Goal: Information Seeking & Learning: Understand process/instructions

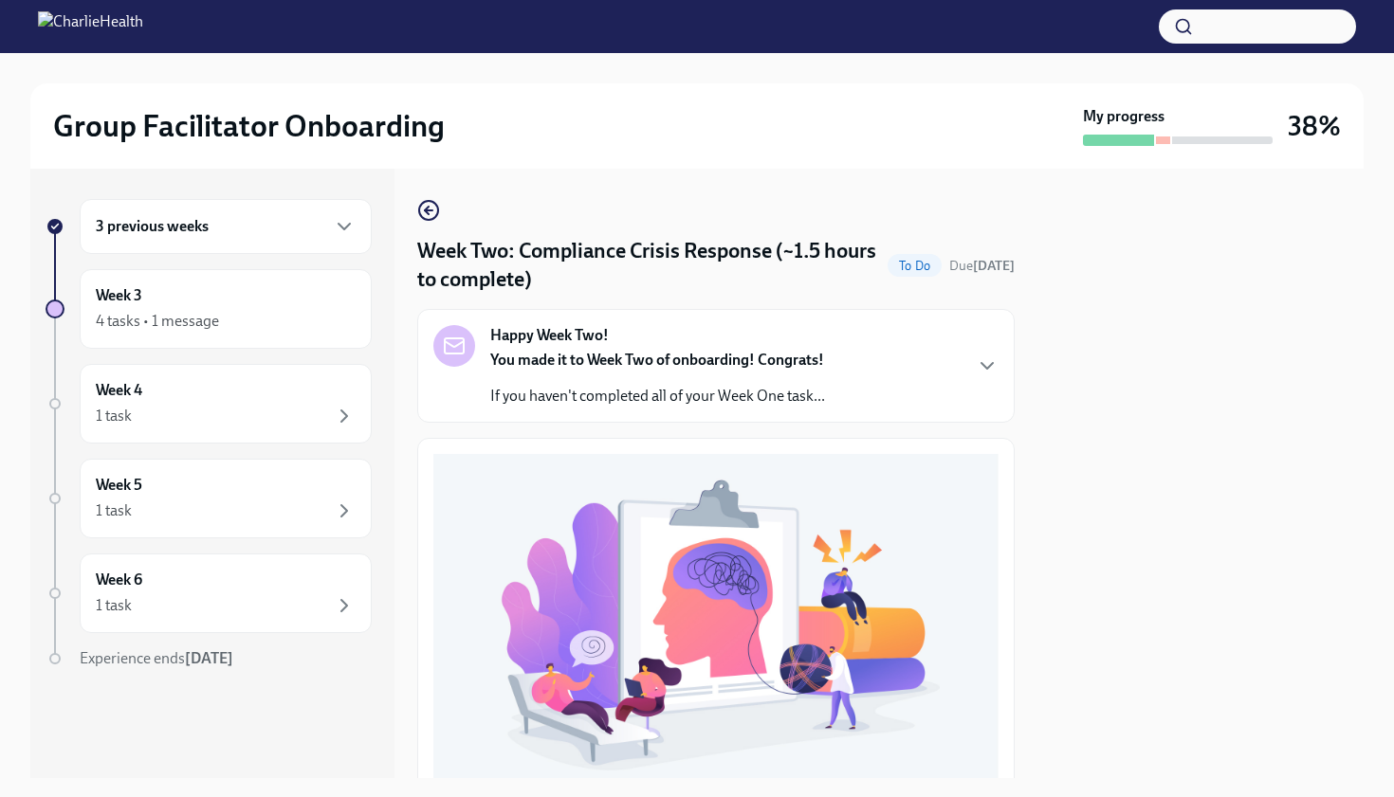
scroll to position [569, 0]
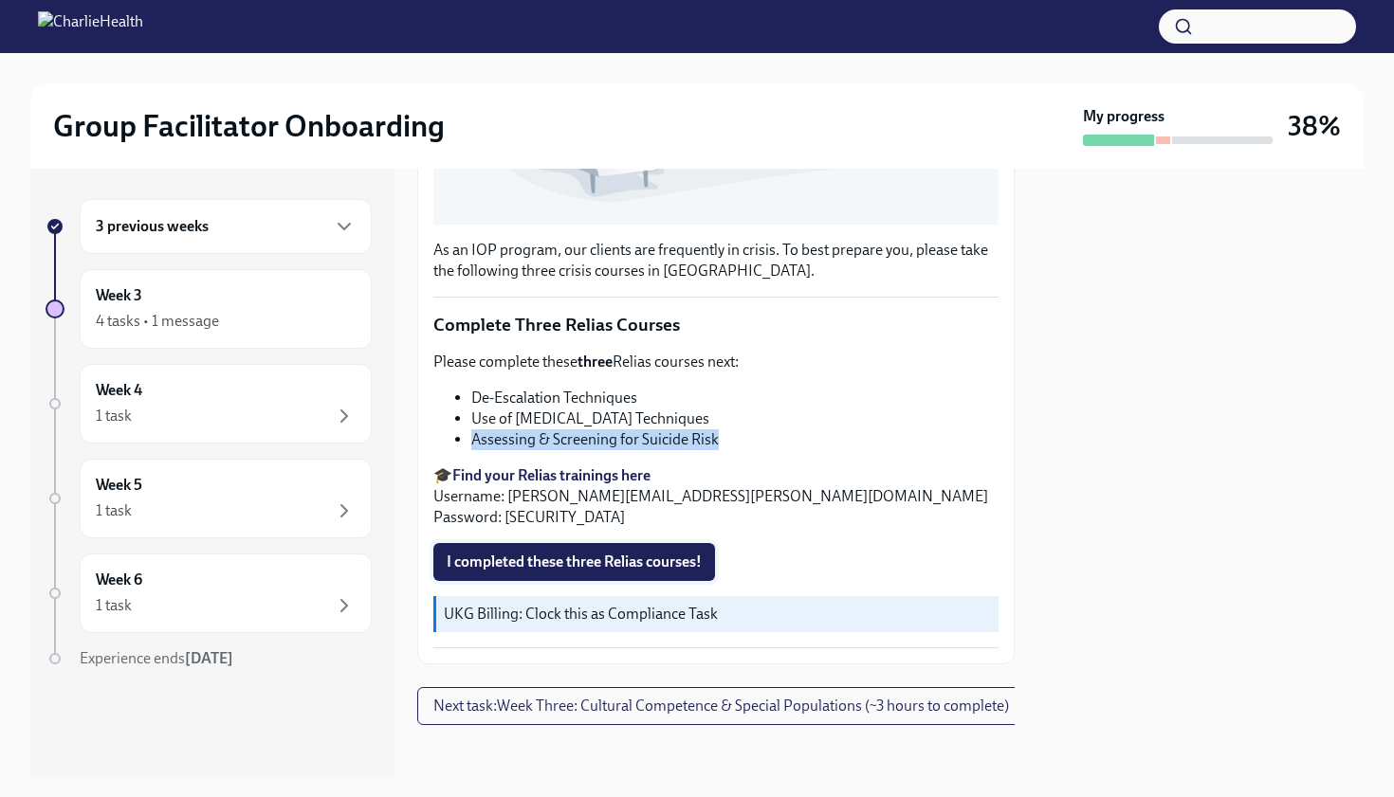
click at [535, 568] on span "I completed these three Relias courses!" at bounding box center [574, 562] width 255 height 19
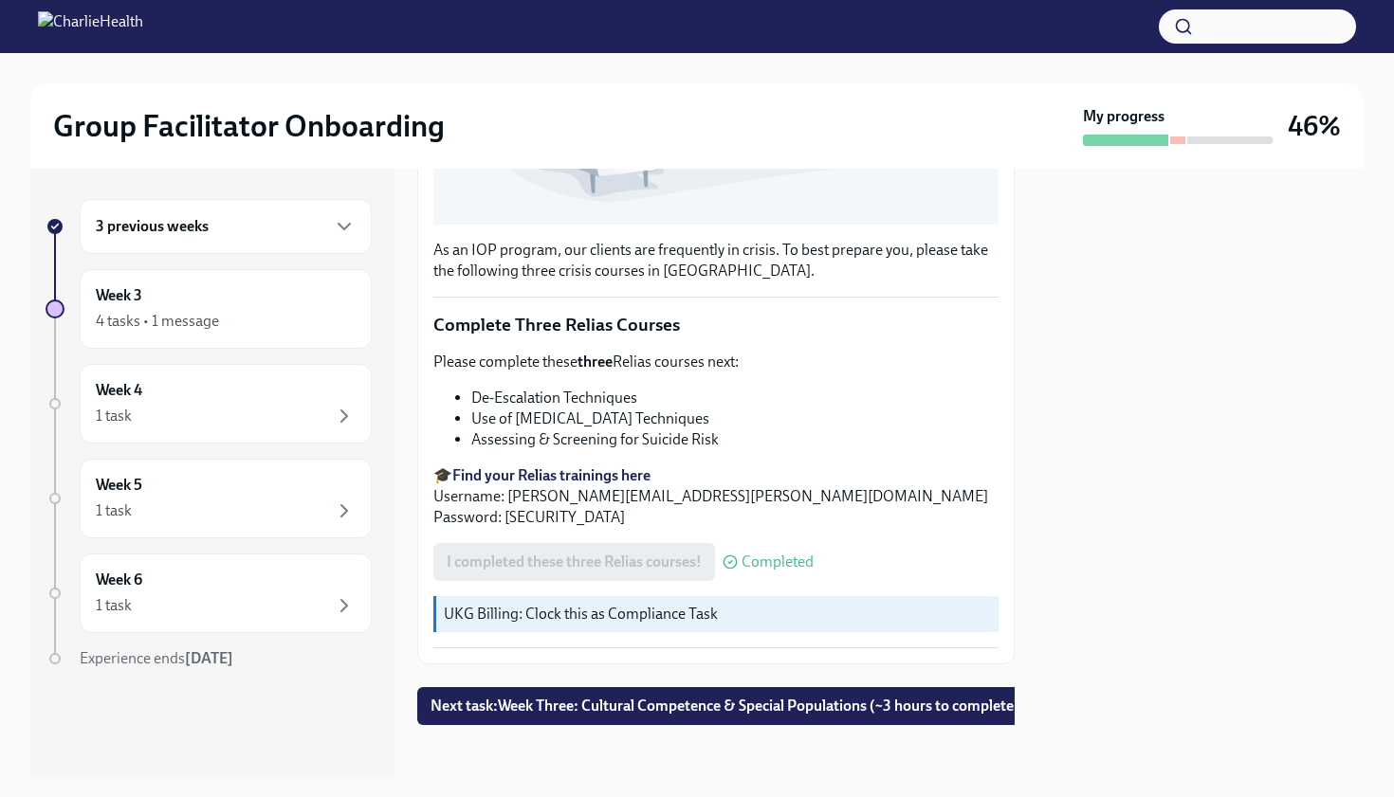
click at [814, 420] on li "Use of [MEDICAL_DATA] Techniques" at bounding box center [734, 419] width 527 height 21
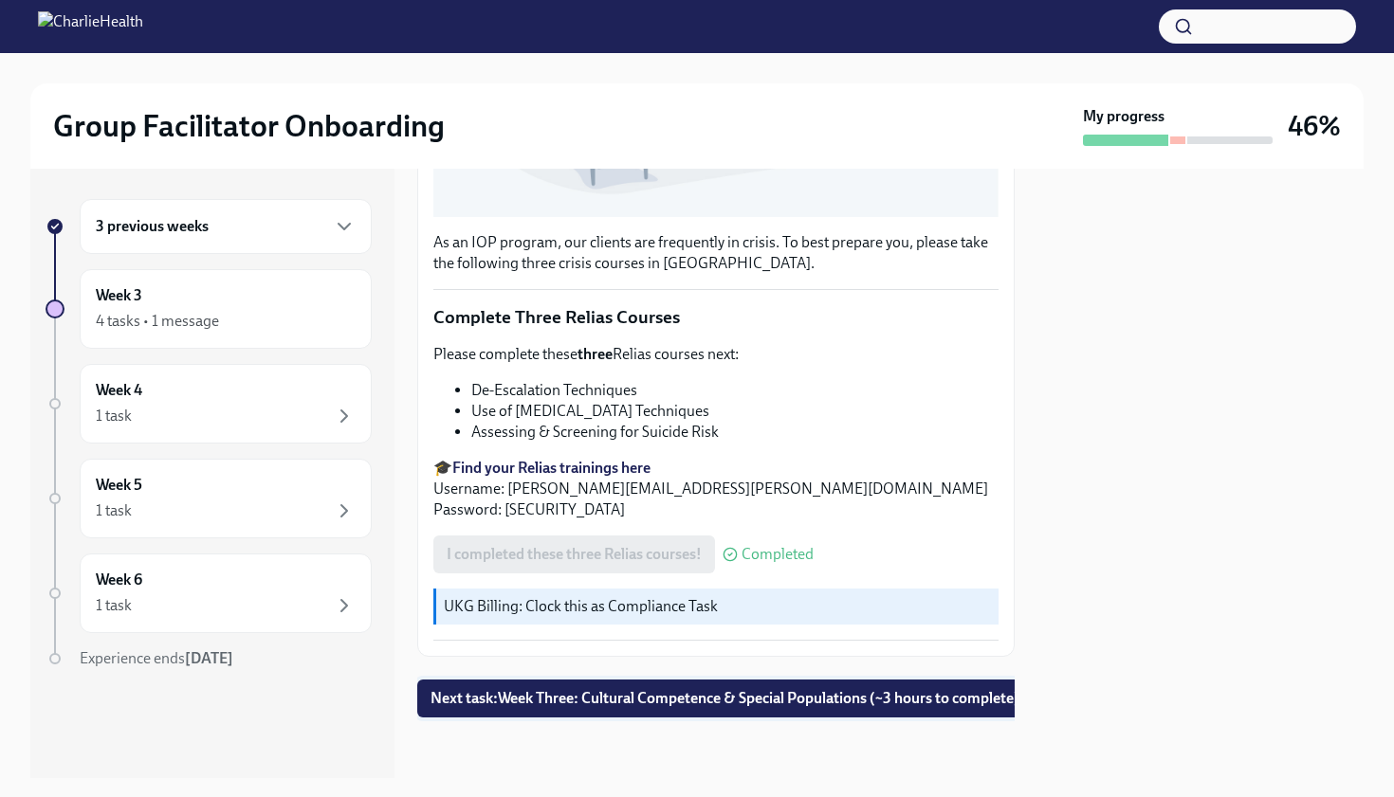
click at [743, 693] on span "Next task : Week Three: Cultural Competence & Special Populations (~3 hours to …" at bounding box center [724, 698] width 589 height 19
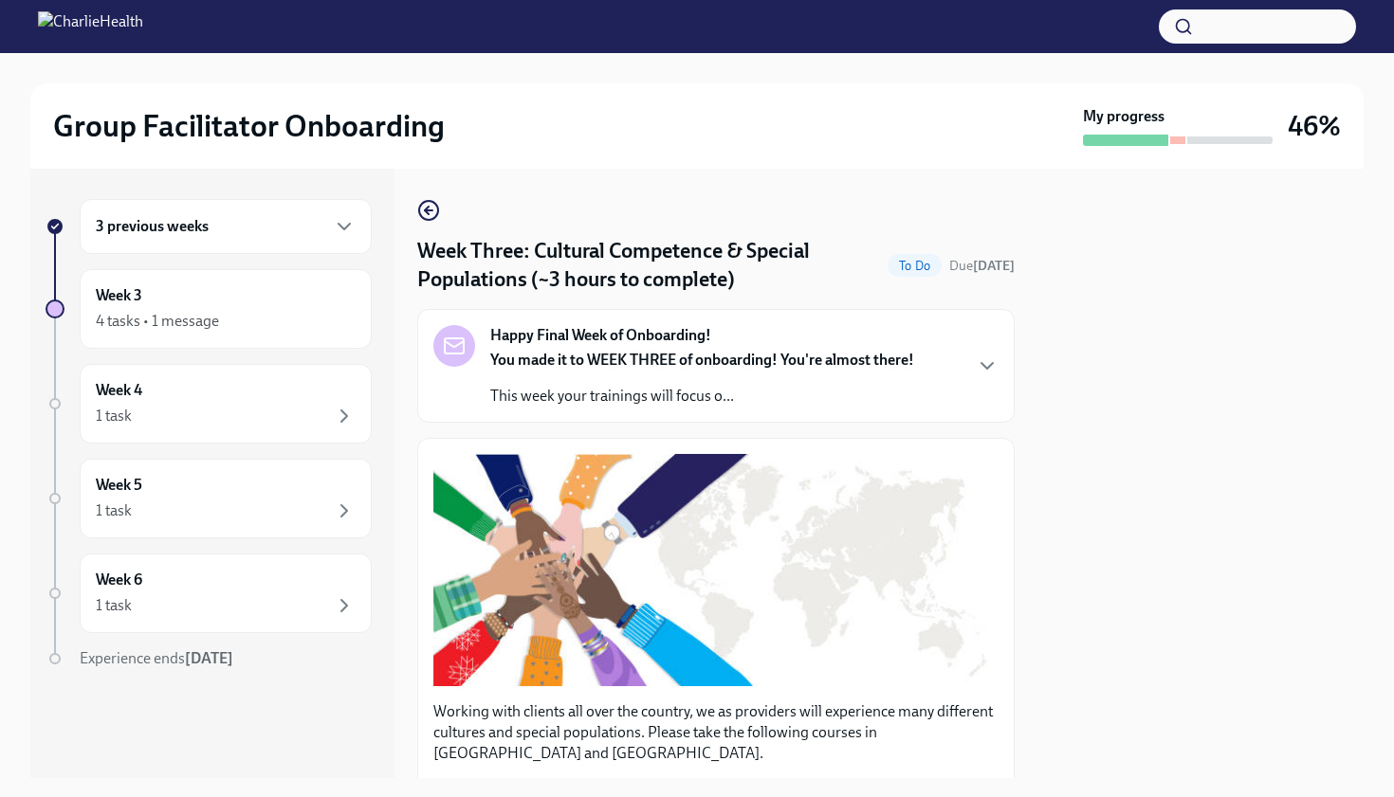
click at [1000, 362] on div "Happy Final Week of Onboarding! You made it to WEEK THREE of onboarding! You're…" at bounding box center [715, 366] width 597 height 114
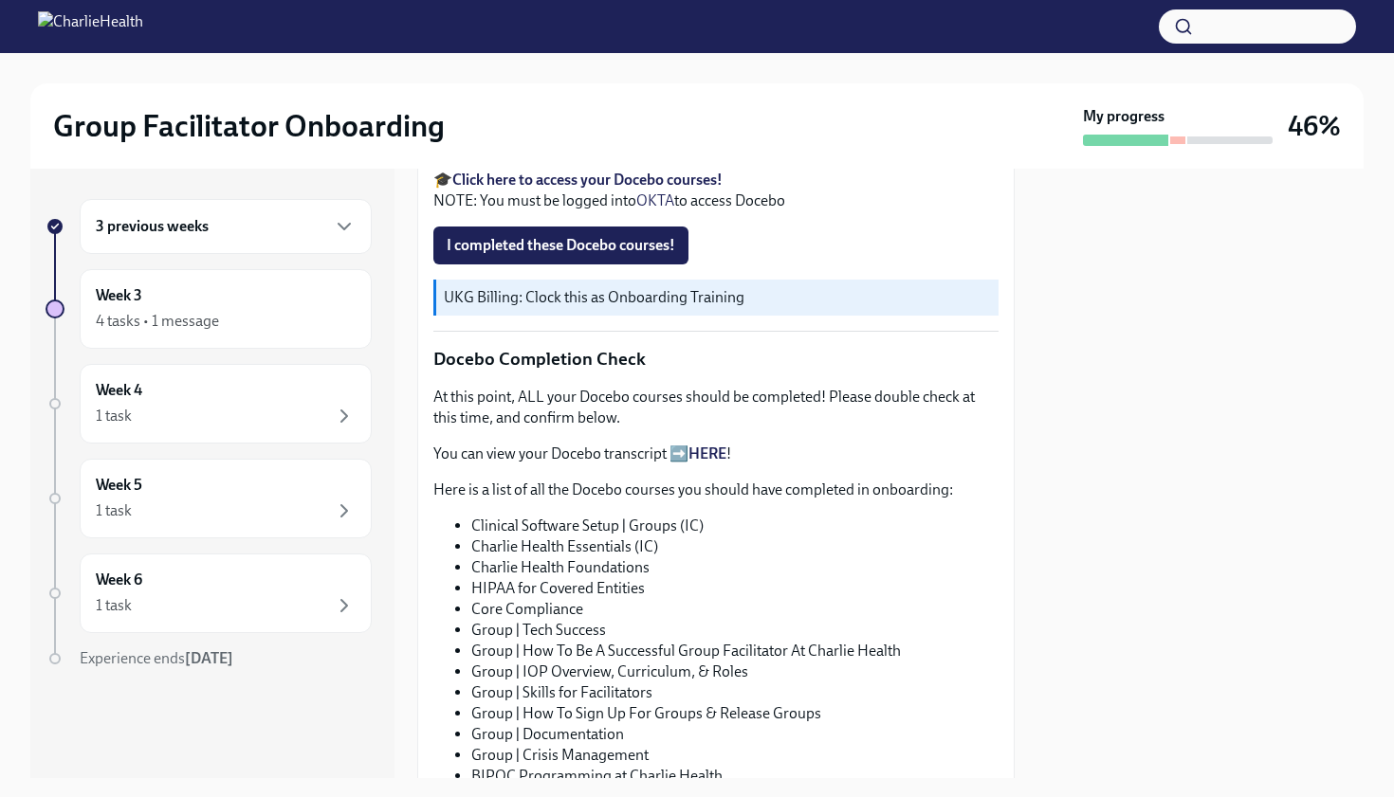
scroll to position [1176, 0]
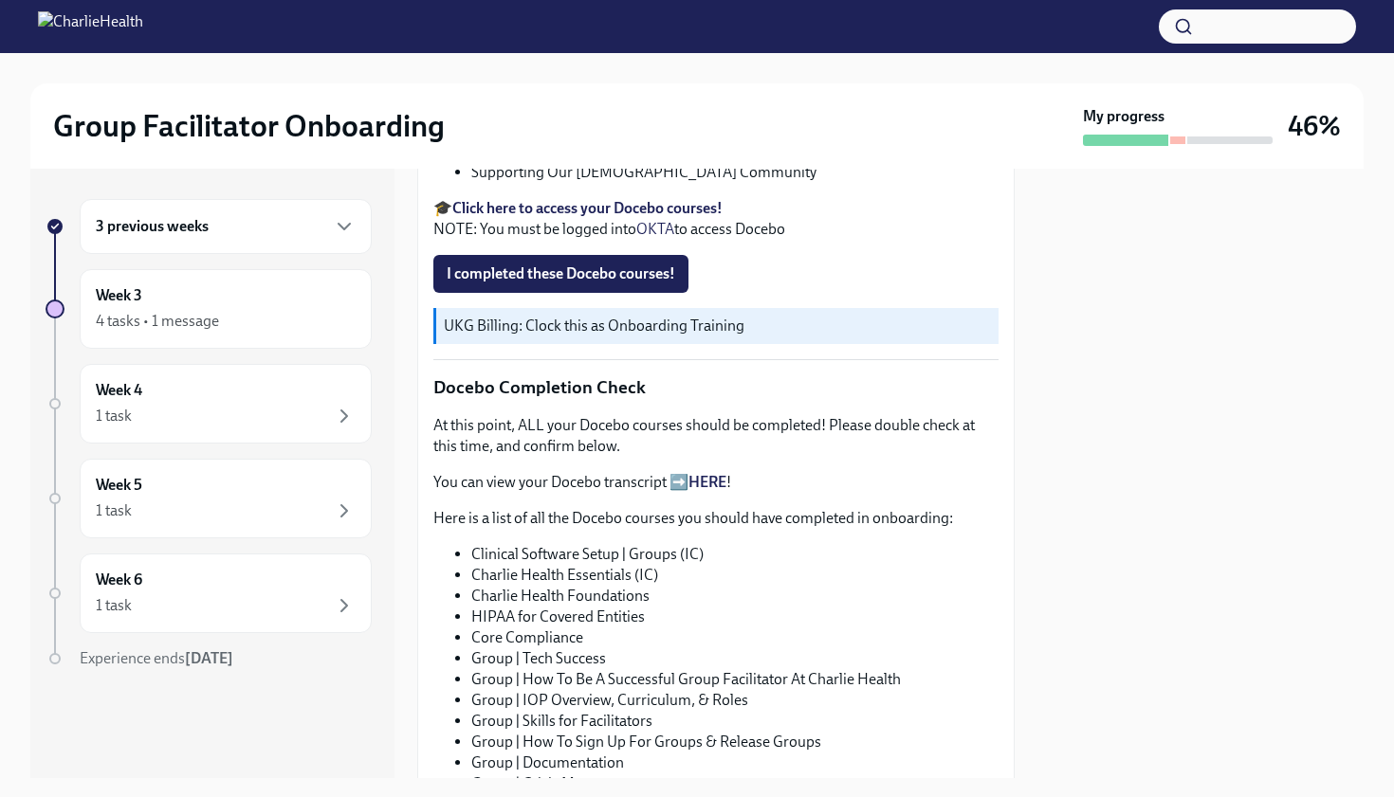
click at [637, 217] on strong "Click here to access your Docebo courses!" at bounding box center [587, 208] width 270 height 18
click at [667, 217] on strong "Click here to access your Docebo courses!" at bounding box center [587, 208] width 270 height 18
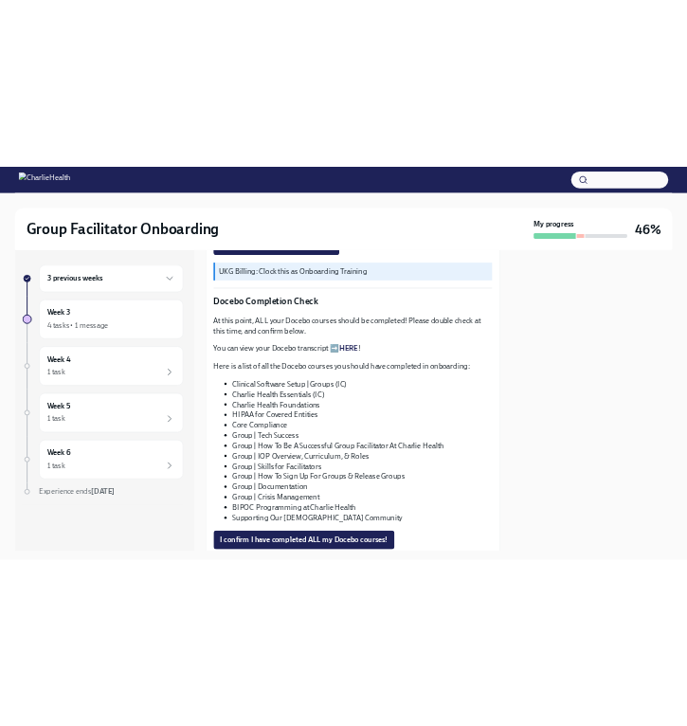
scroll to position [1327, 0]
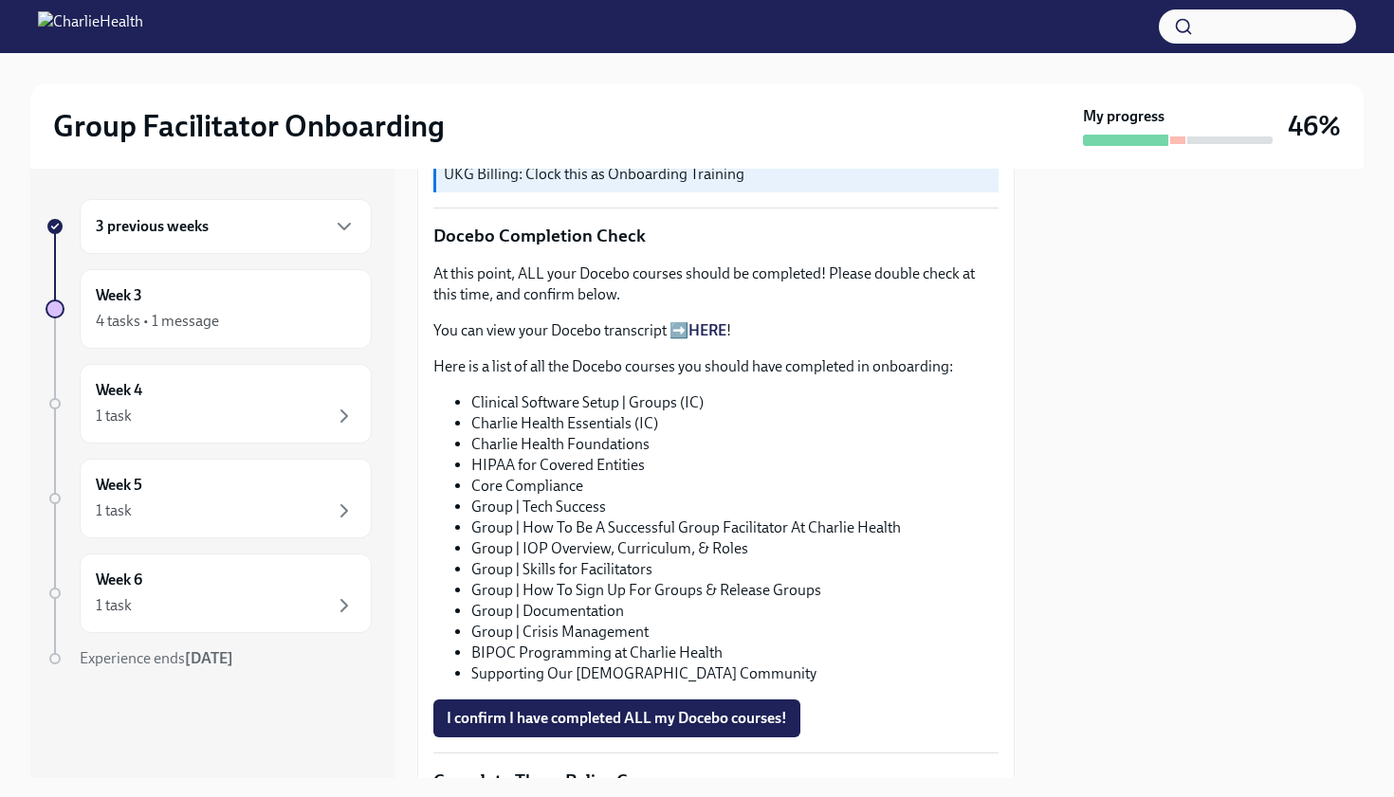
click at [714, 339] on link "HERE" at bounding box center [707, 330] width 38 height 18
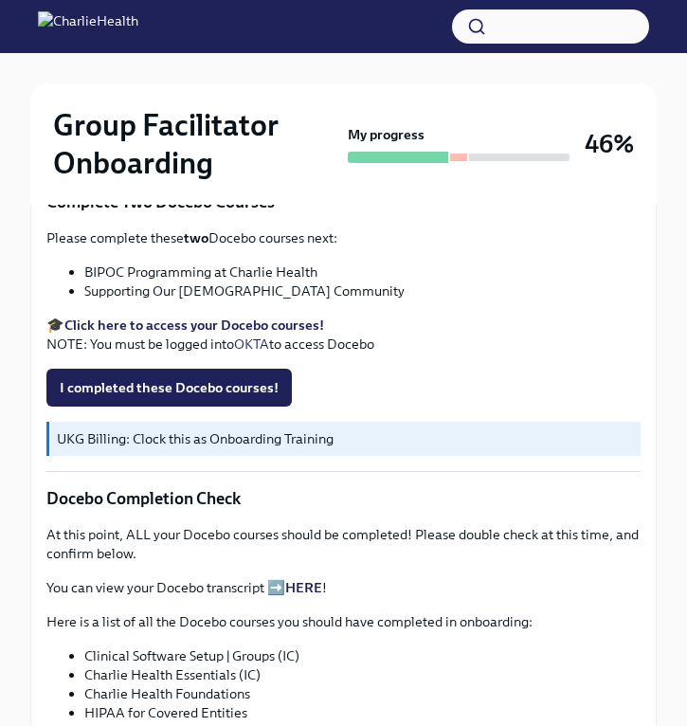
scroll to position [721, 0]
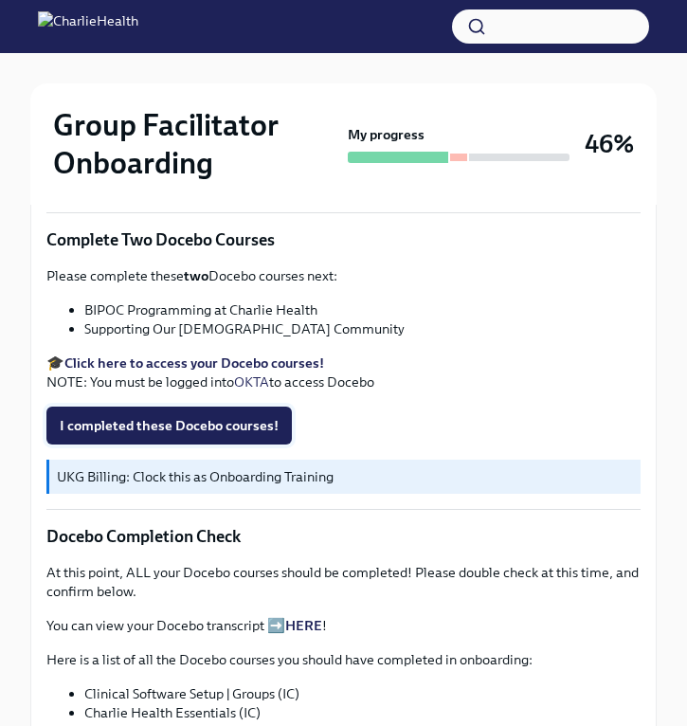
click at [182, 416] on span "I completed these Docebo courses!" at bounding box center [169, 425] width 219 height 19
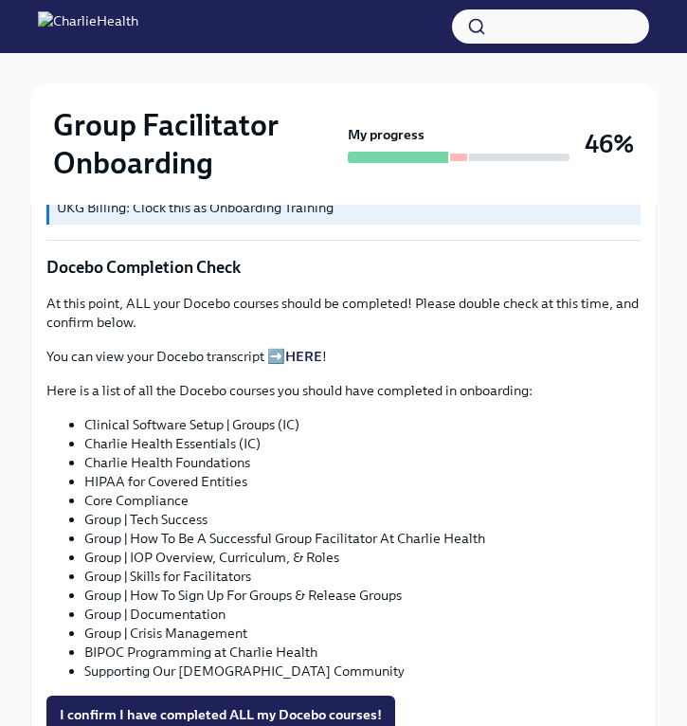
scroll to position [1024, 0]
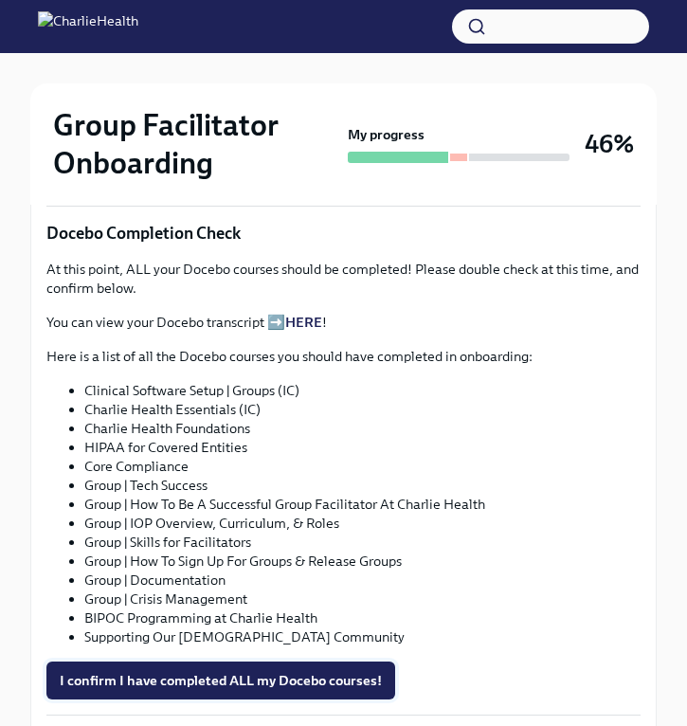
click at [315, 671] on span "I confirm I have completed ALL my Docebo courses!" at bounding box center [221, 680] width 322 height 19
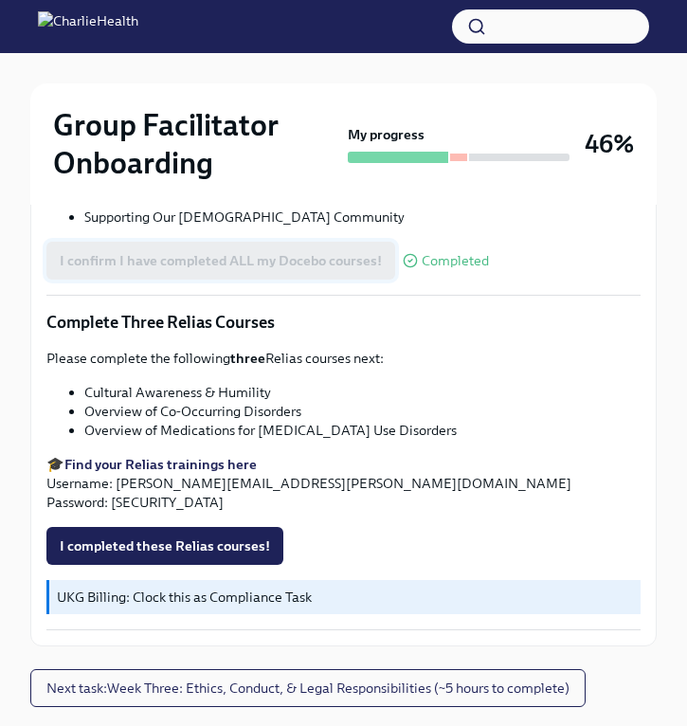
scroll to position [1474, 0]
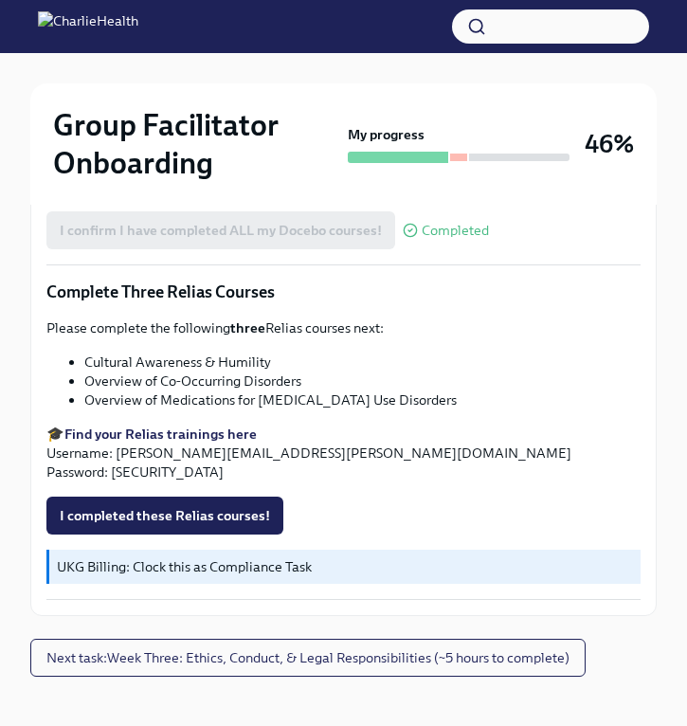
click at [179, 426] on strong "Find your Relias trainings here" at bounding box center [160, 434] width 192 height 17
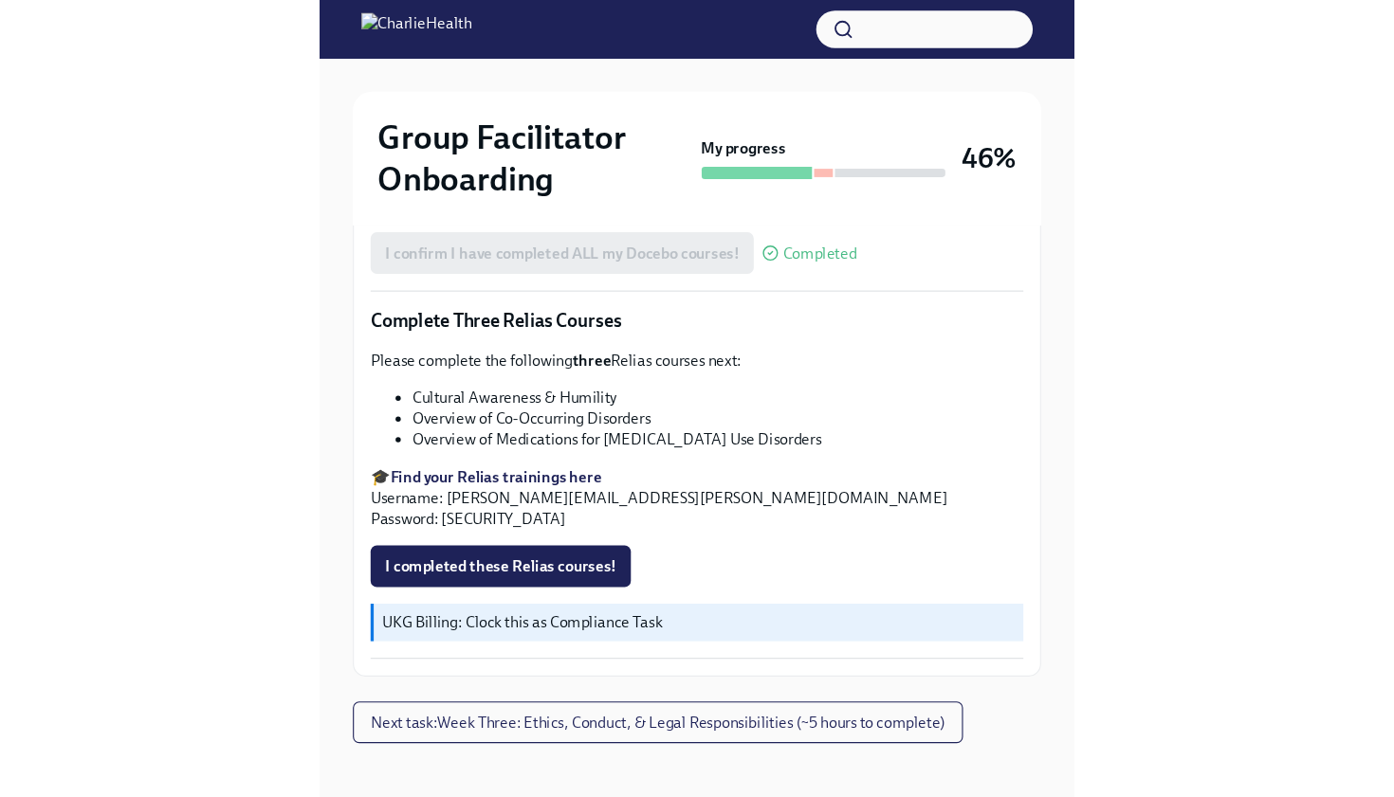
scroll to position [0, 0]
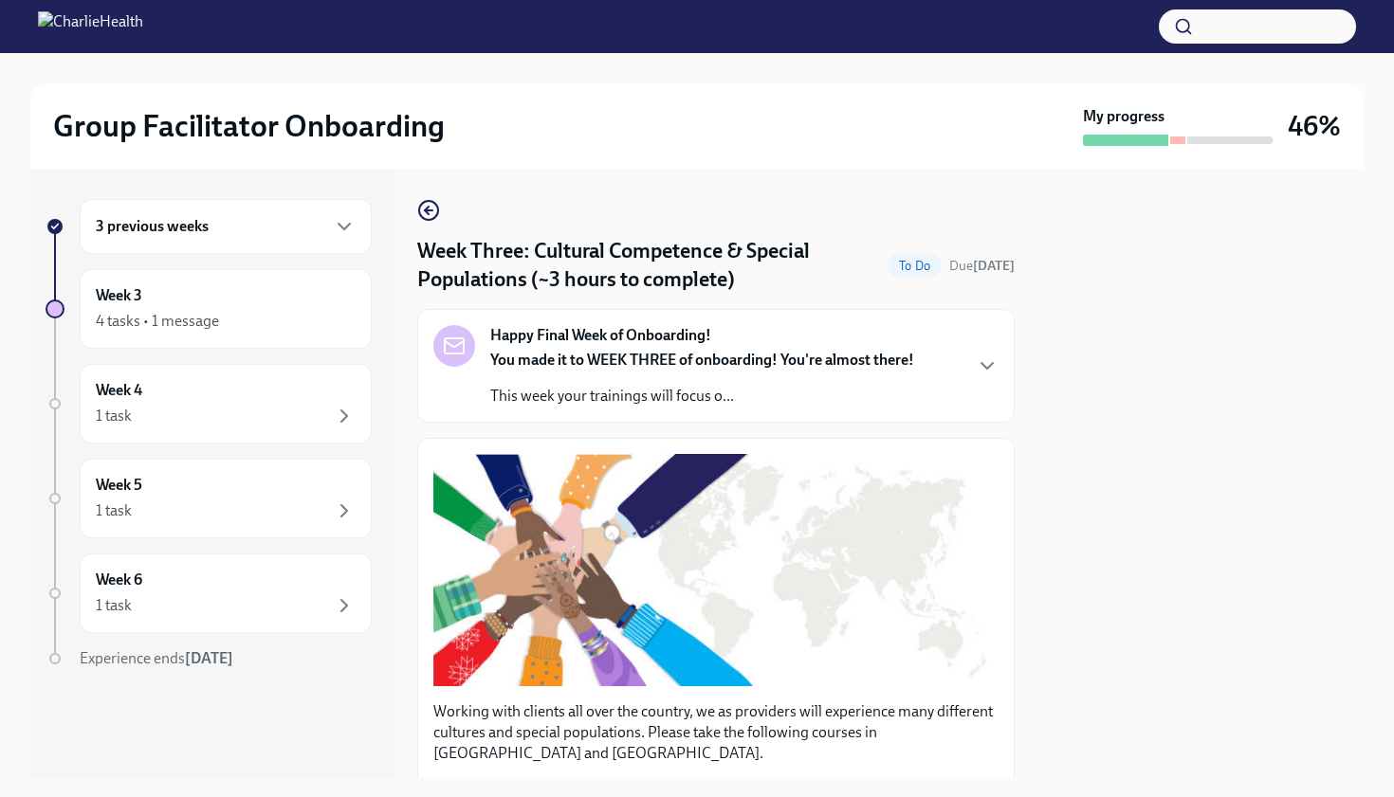
click at [1044, 427] on div at bounding box center [1200, 474] width 326 height 610
click at [1044, 419] on div at bounding box center [1200, 474] width 326 height 610
drag, startPoint x: 1044, startPoint y: 419, endPoint x: 1038, endPoint y: 648, distance: 228.6
click at [1038, 651] on div at bounding box center [1200, 474] width 326 height 610
click at [1056, 535] on div at bounding box center [1200, 474] width 326 height 610
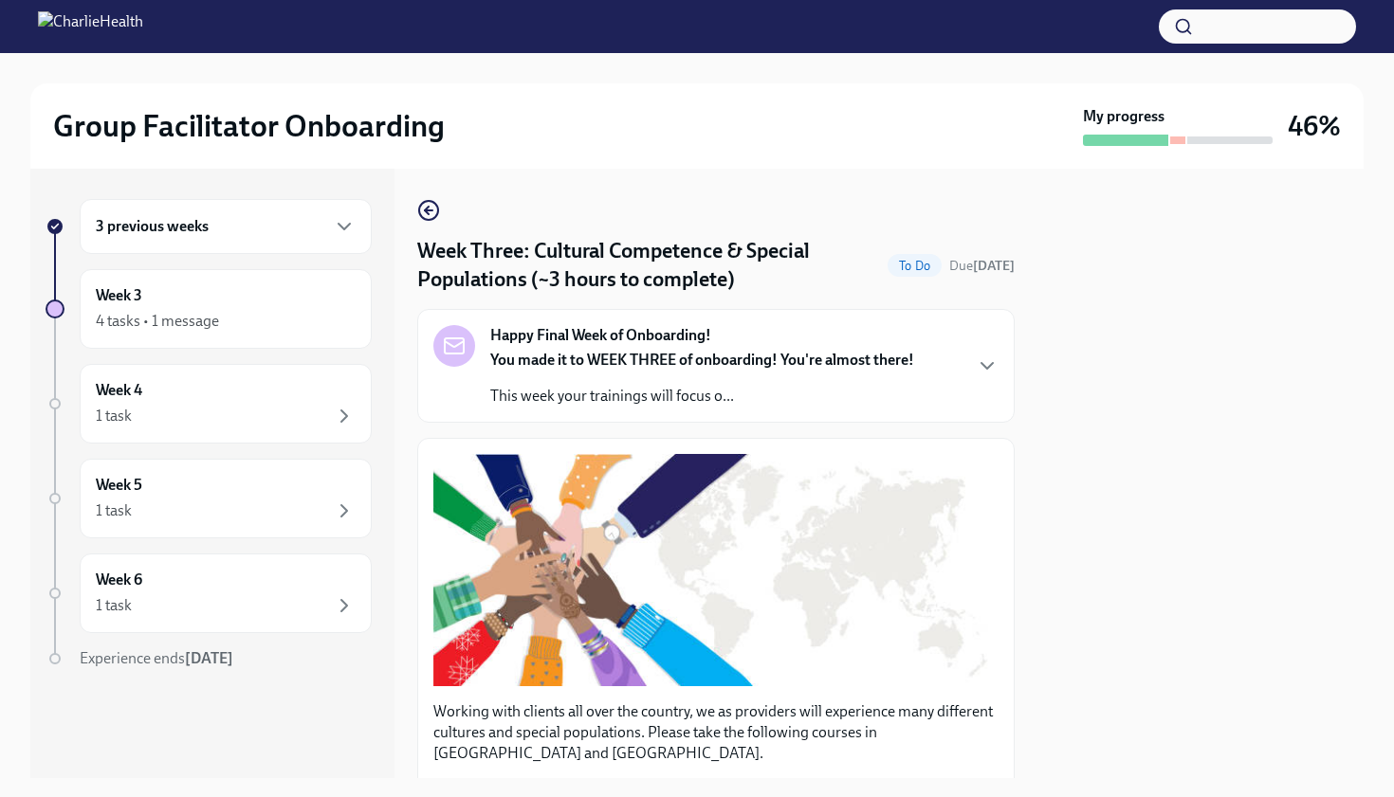
drag, startPoint x: 1000, startPoint y: 468, endPoint x: 1019, endPoint y: 685, distance: 217.0
click at [1019, 685] on div "3 previous weeks Week 3 4 tasks • 1 message Week 4 1 task Week 5 1 task Week 6 …" at bounding box center [696, 474] width 1333 height 610
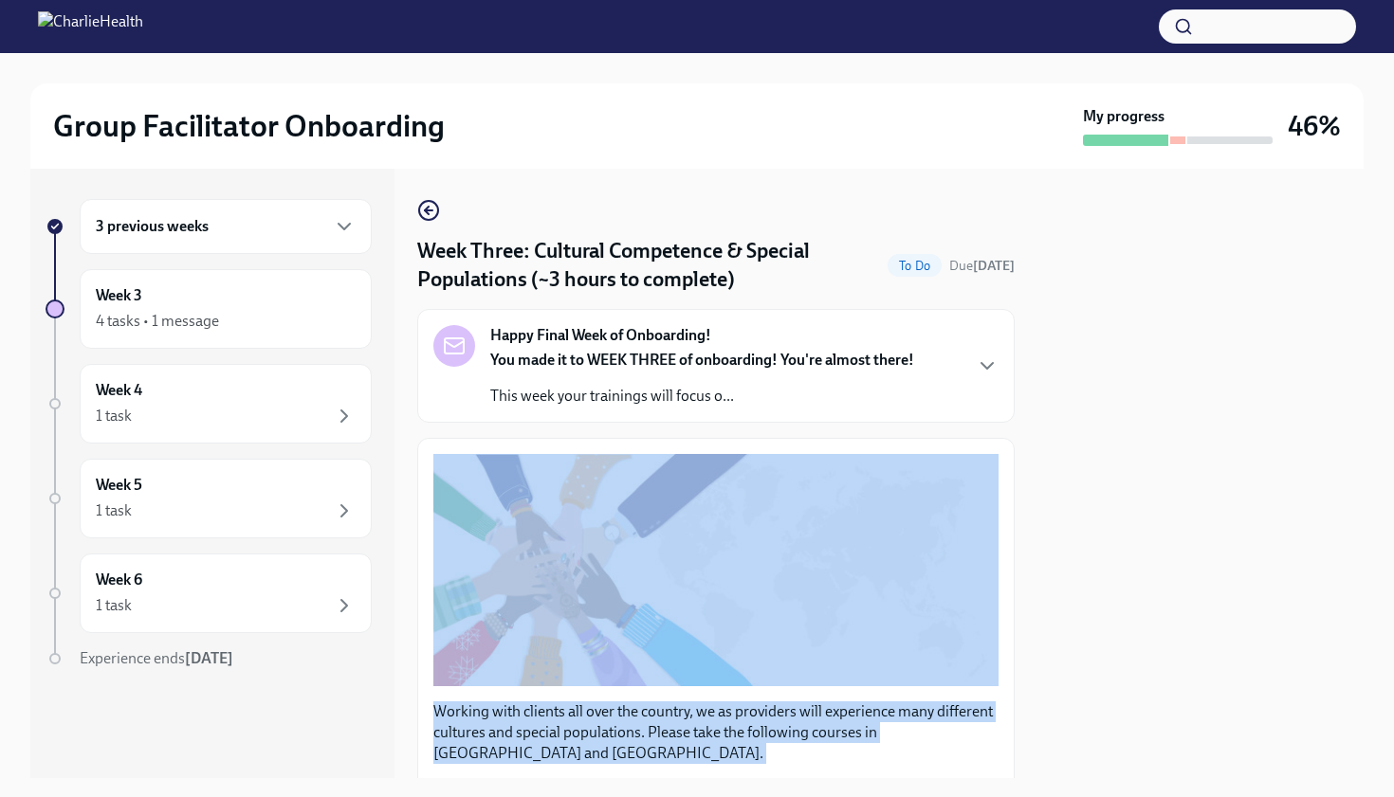
drag, startPoint x: 1019, startPoint y: 685, endPoint x: 1000, endPoint y: 796, distance: 113.5
click at [1000, 796] on div "Group Facilitator Onboarding My progress 46% 3 previous weeks Week 3 4 tasks • …" at bounding box center [697, 398] width 1394 height 797
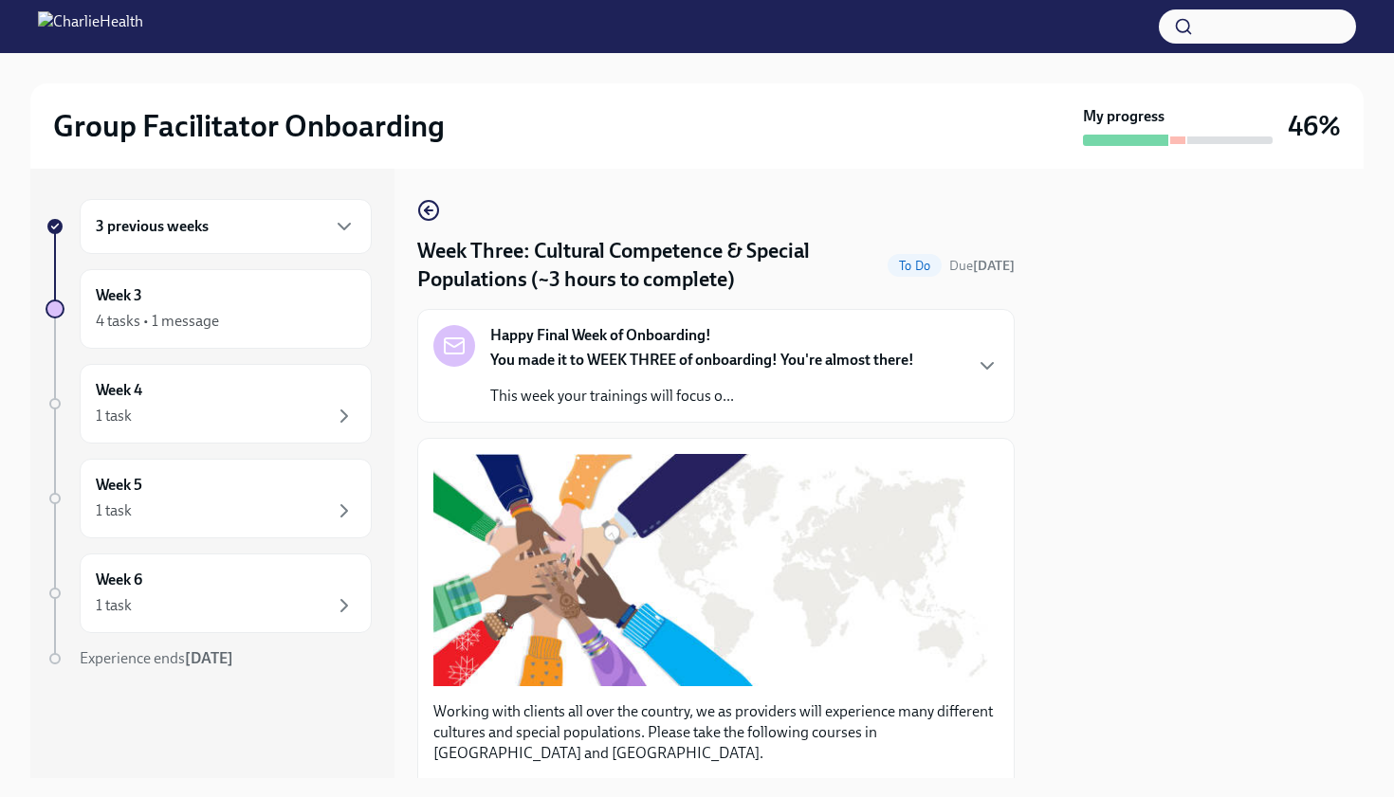
click at [1035, 465] on div "3 previous weeks Week 3 4 tasks • 1 message Week 4 1 task Week 5 1 task Week 6 …" at bounding box center [696, 474] width 1333 height 610
drag, startPoint x: 1035, startPoint y: 465, endPoint x: 944, endPoint y: 796, distance: 344.1
click at [944, 796] on div "Group Facilitator Onboarding My progress 46% 3 previous weeks Week 3 4 tasks • …" at bounding box center [697, 398] width 1394 height 797
click at [411, 452] on div "3 previous weeks Week 3 4 tasks • 1 message Week 4 1 task Week 5 1 task Week 6 …" at bounding box center [696, 474] width 1333 height 610
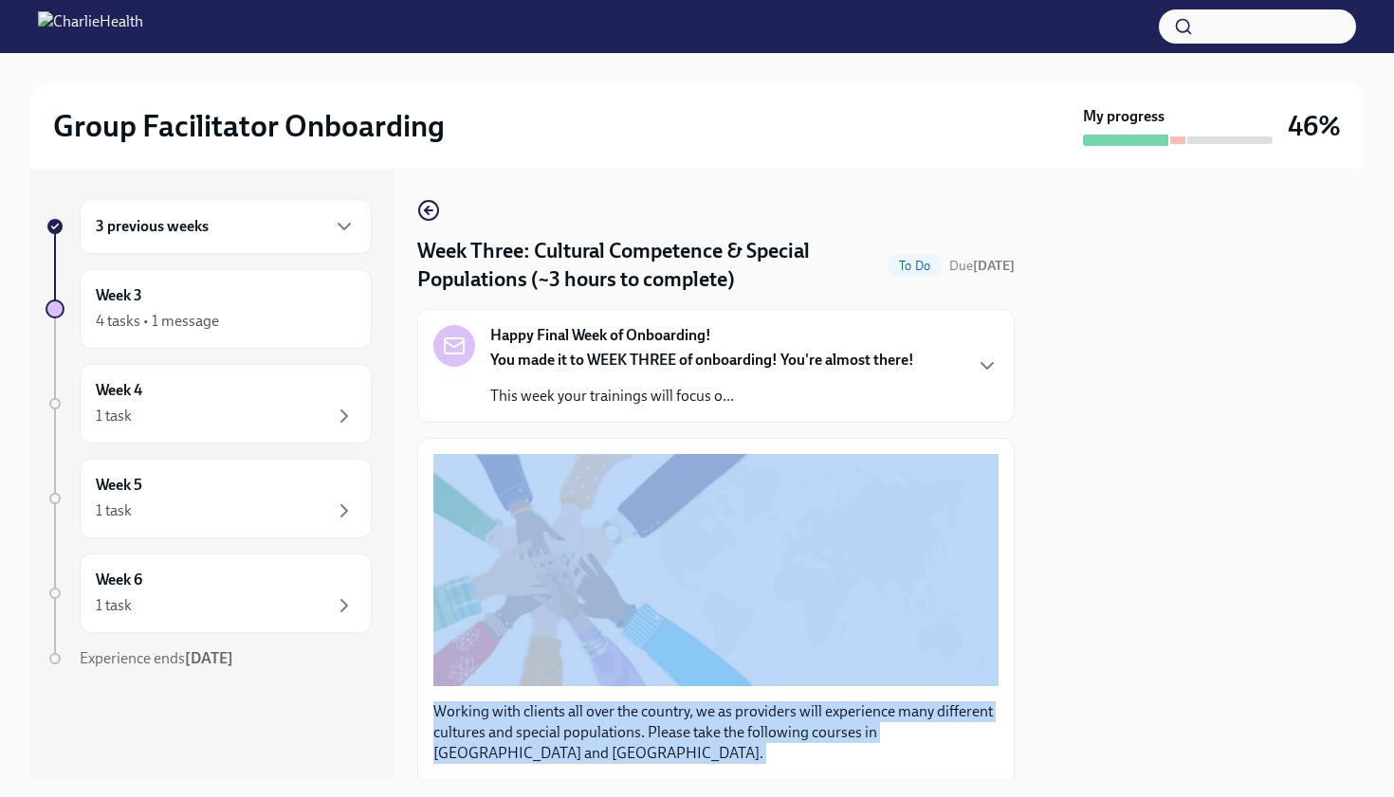
drag, startPoint x: 411, startPoint y: 452, endPoint x: 504, endPoint y: 563, distance: 144.7
click at [508, 771] on div "3 previous weeks Week 3 4 tasks • 1 message Week 4 1 task Week 5 1 task Week 6 …" at bounding box center [696, 474] width 1333 height 610
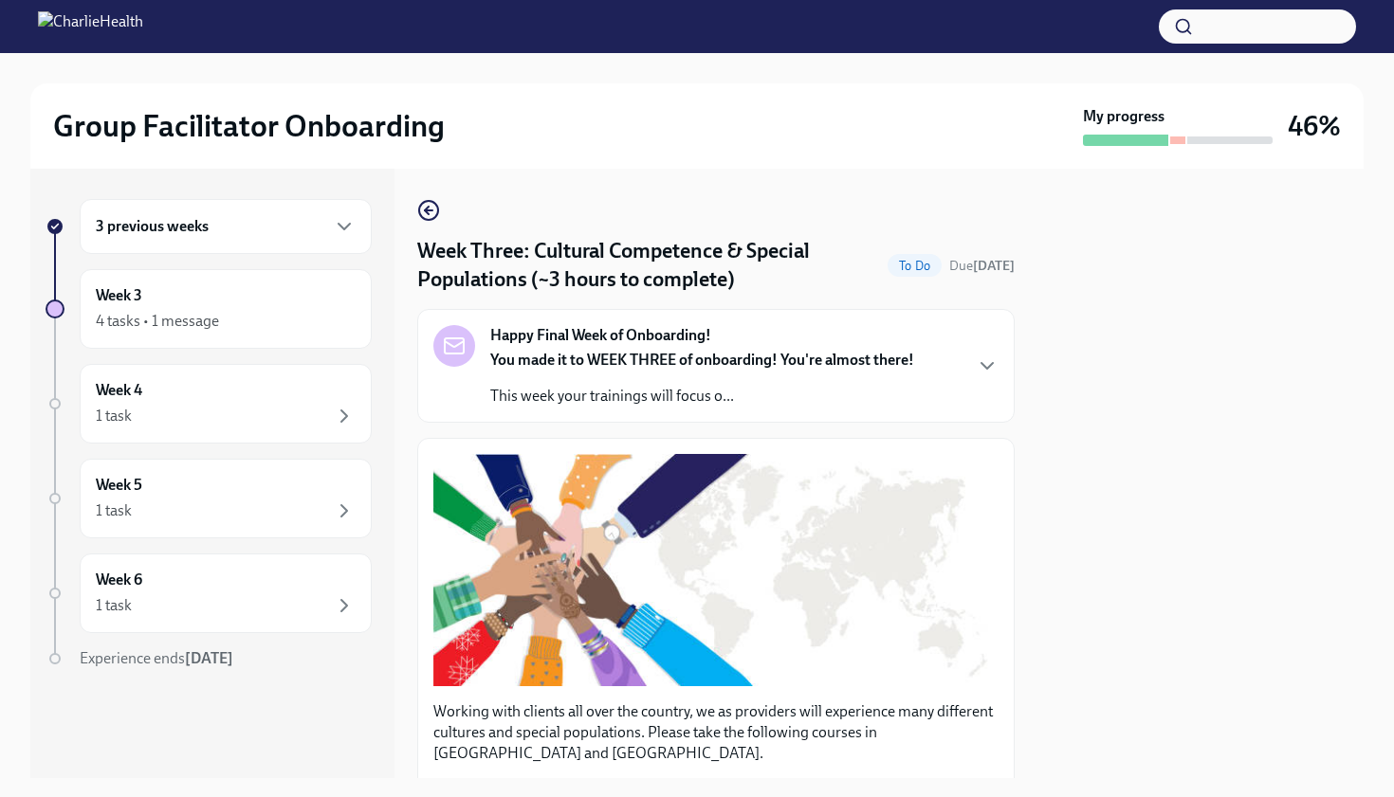
click at [744, 379] on div "You made it to WEEK THREE of onboarding! You're almost there! This week your tr…" at bounding box center [702, 378] width 424 height 57
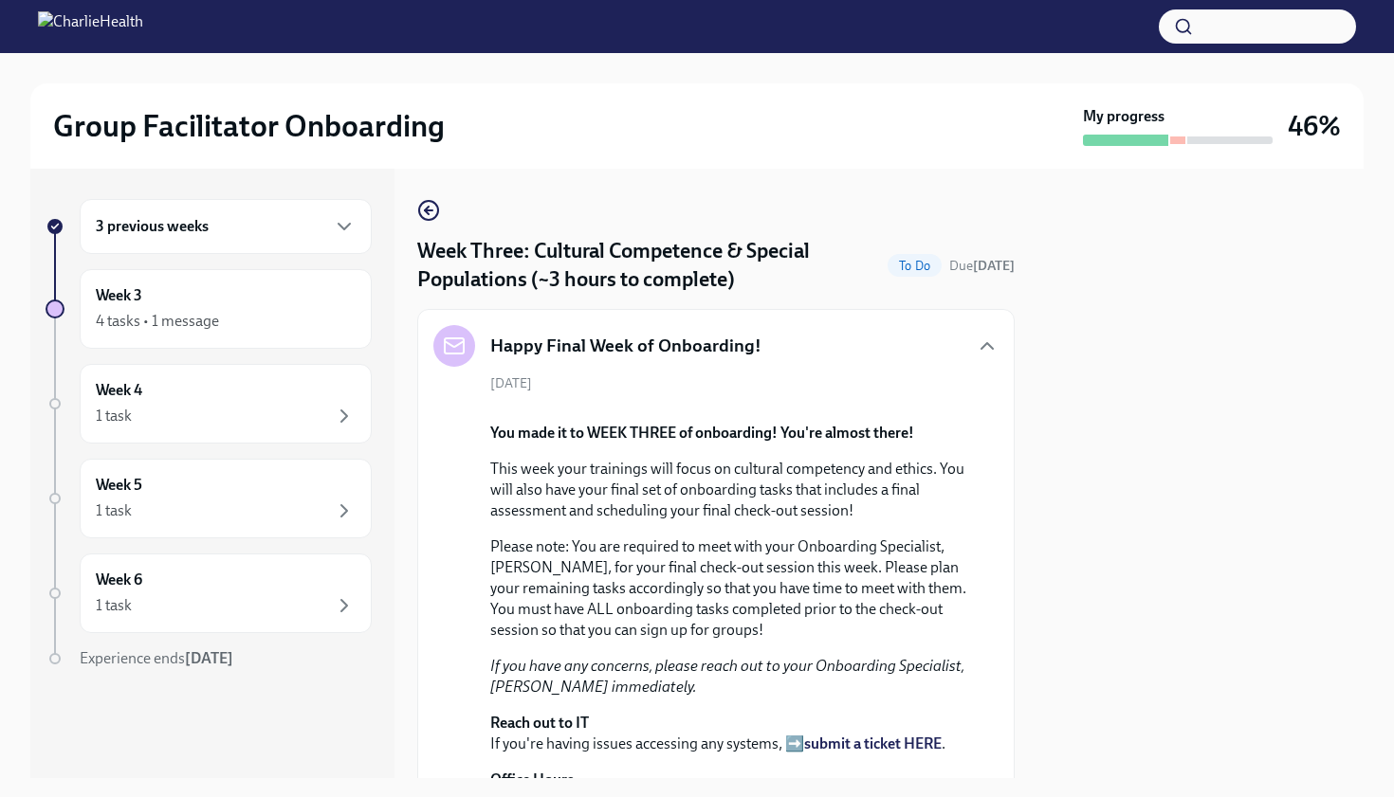
click at [744, 378] on div "[DATE] You made it to WEEK THREE of onboarding! You're almost there! This week …" at bounding box center [715, 614] width 565 height 479
click at [994, 344] on icon "button" at bounding box center [987, 346] width 23 height 23
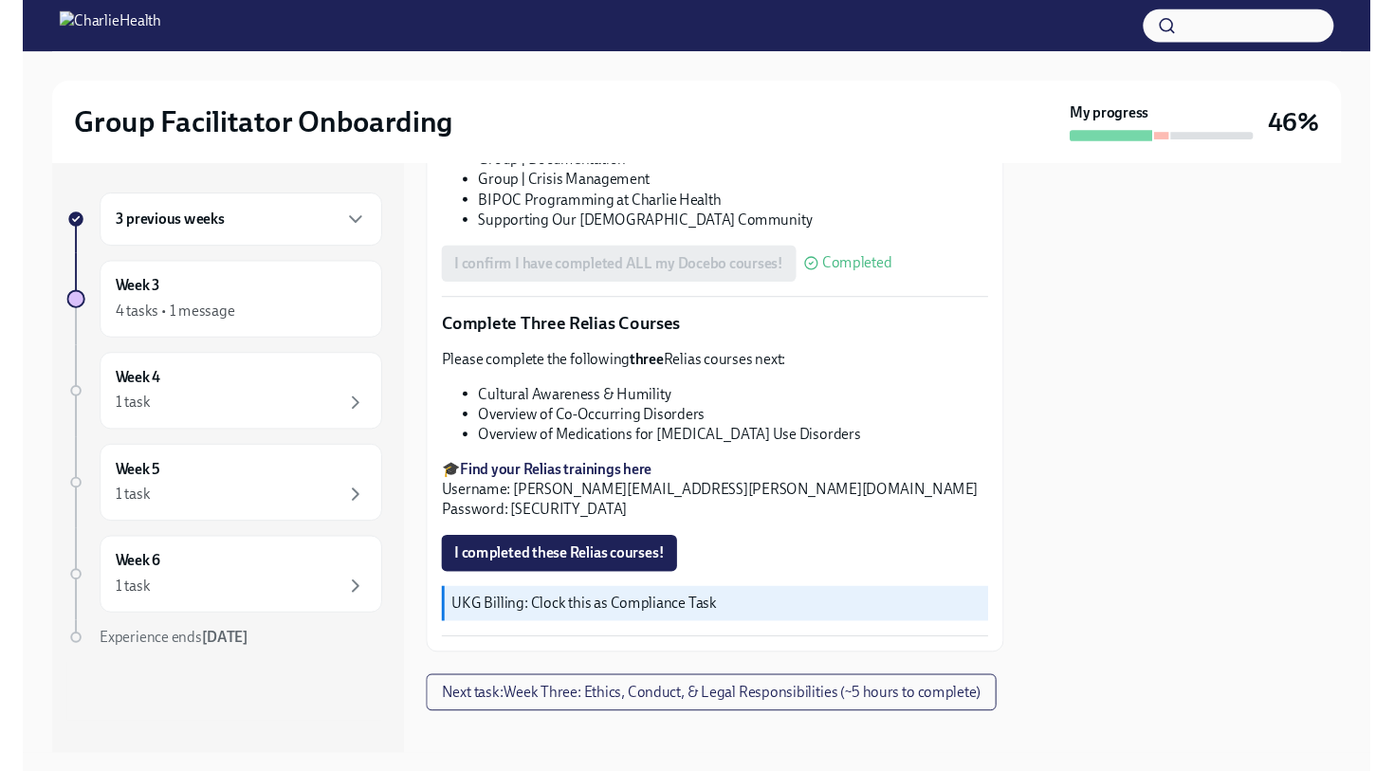
scroll to position [1345, 0]
